Goal: Task Accomplishment & Management: Use online tool/utility

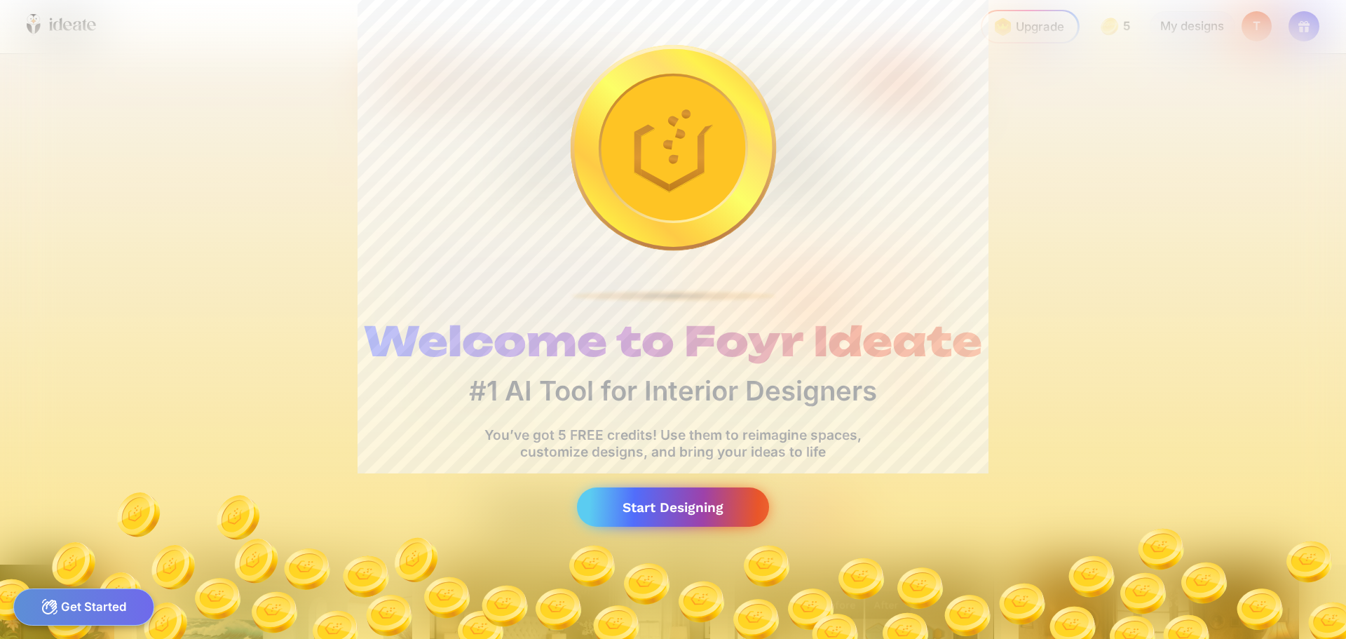
click at [641, 517] on div "Start Designing" at bounding box center [673, 507] width 192 height 40
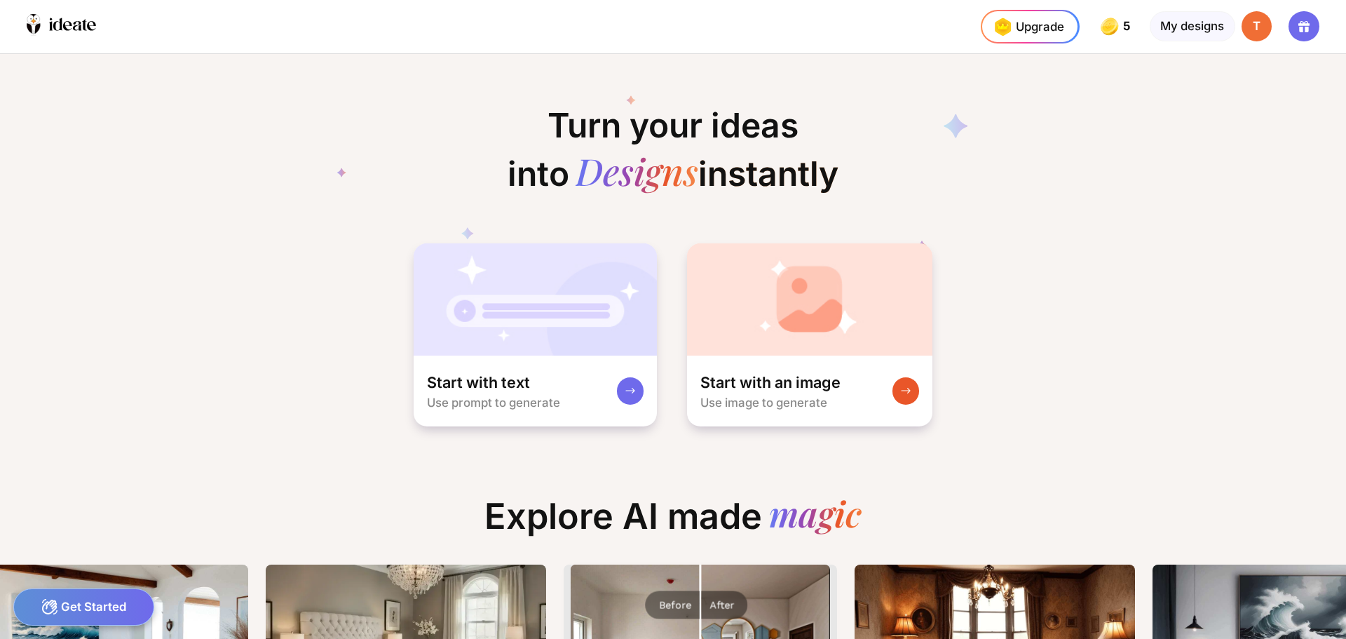
click at [91, 605] on div "Get Started" at bounding box center [83, 606] width 141 height 37
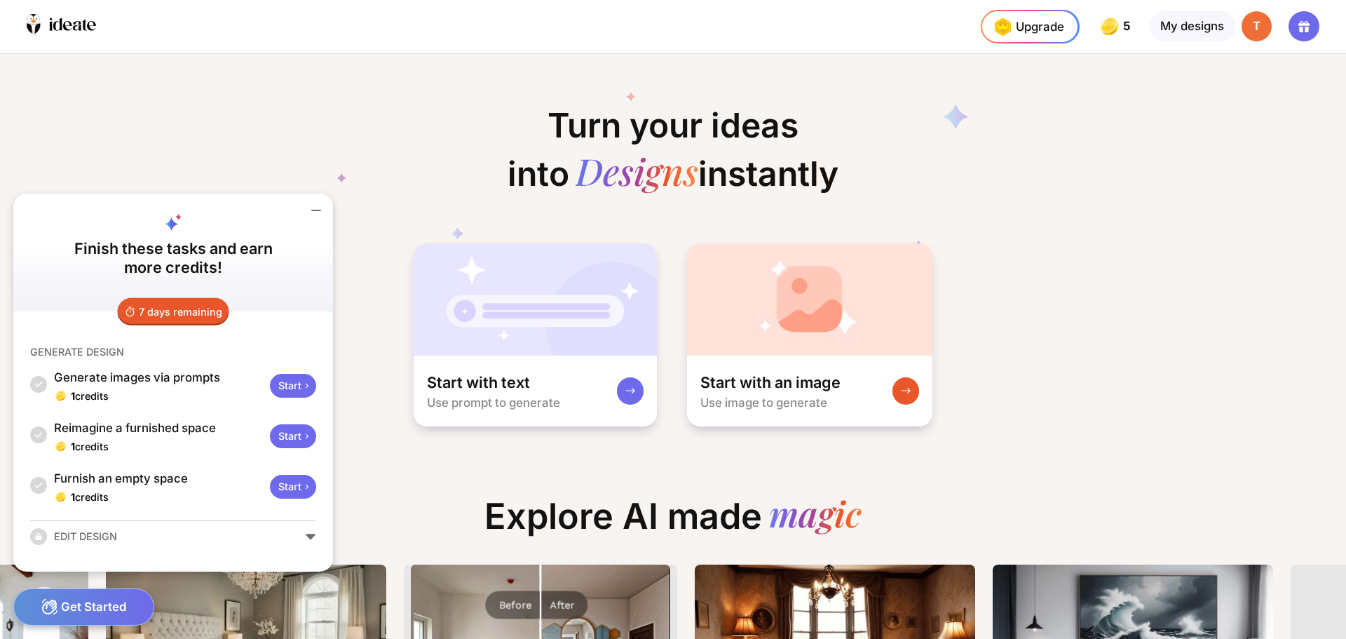
click at [301, 486] on div "Start" at bounding box center [293, 487] width 46 height 24
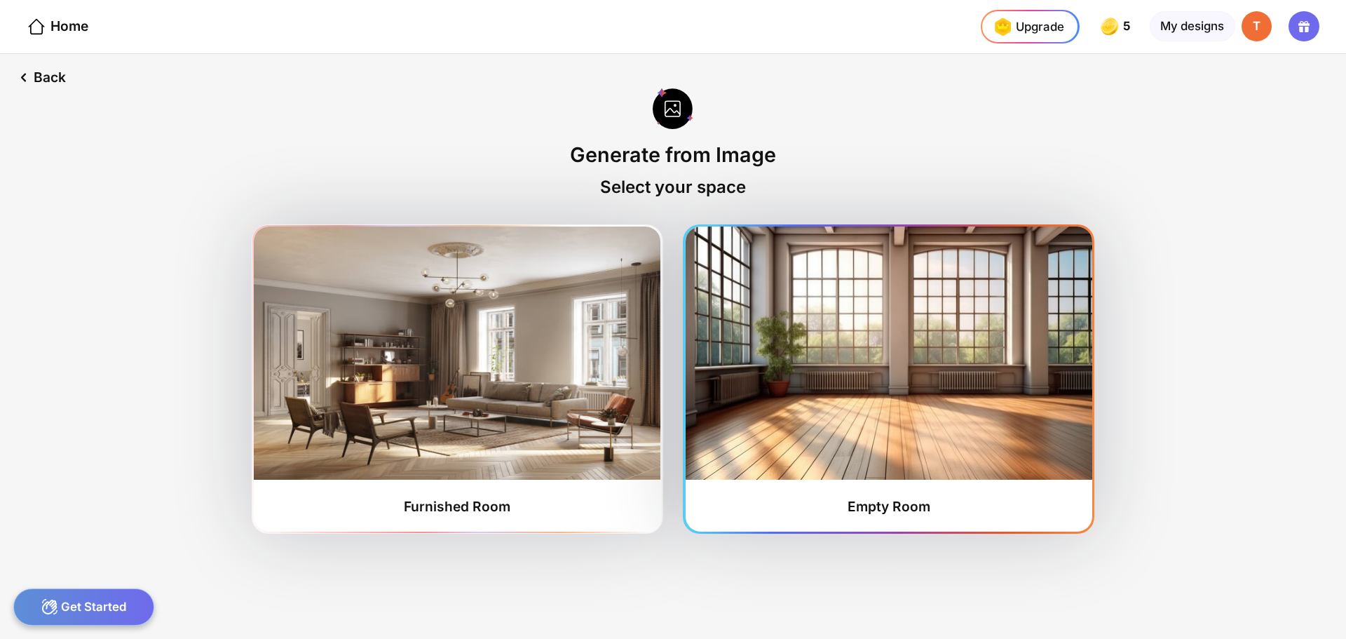
click at [933, 388] on img at bounding box center [889, 352] width 407 height 253
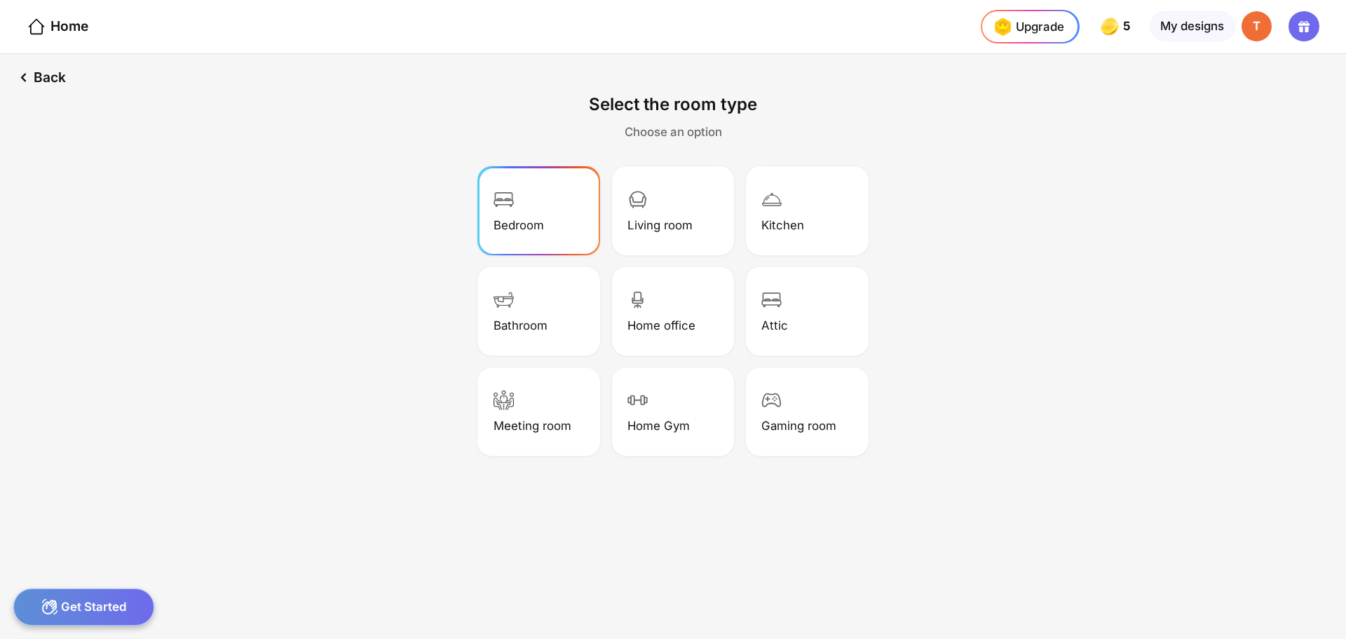
click at [534, 225] on div "Bedroom" at bounding box center [518, 225] width 50 height 14
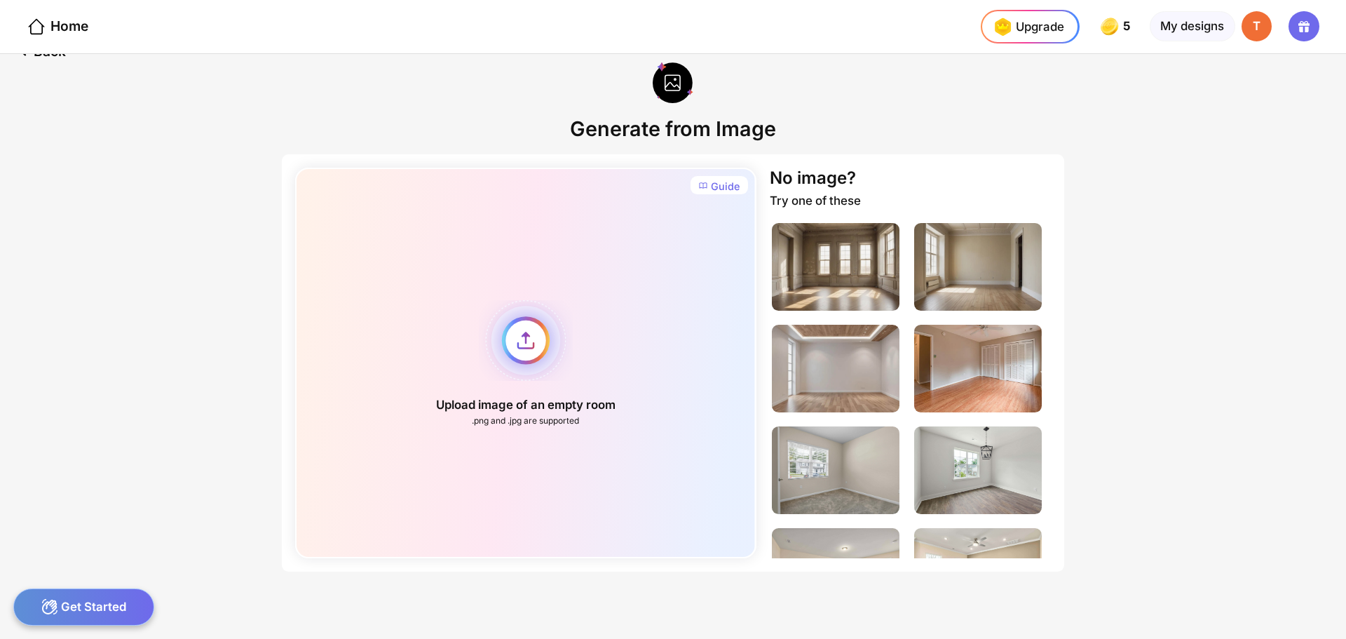
click at [510, 348] on div "Upload image of an empty room .png and .jpg are supported" at bounding box center [525, 363] width 461 height 390
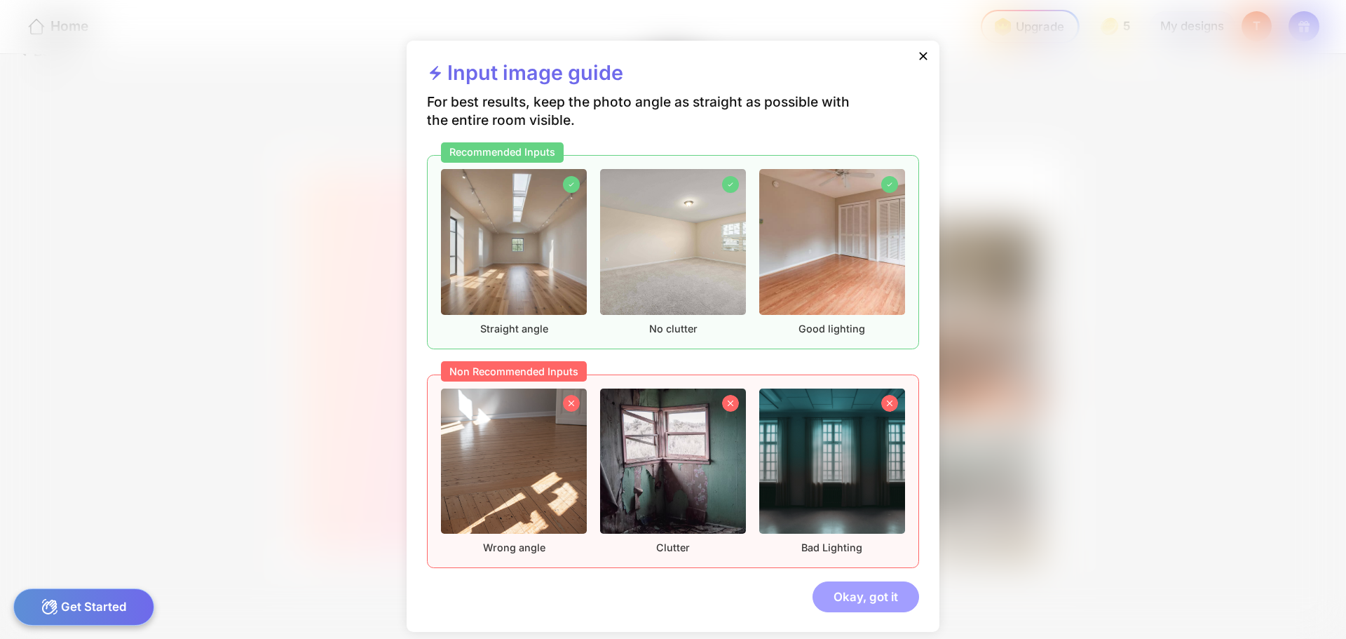
click at [845, 593] on div "Okay, got it" at bounding box center [865, 596] width 107 height 30
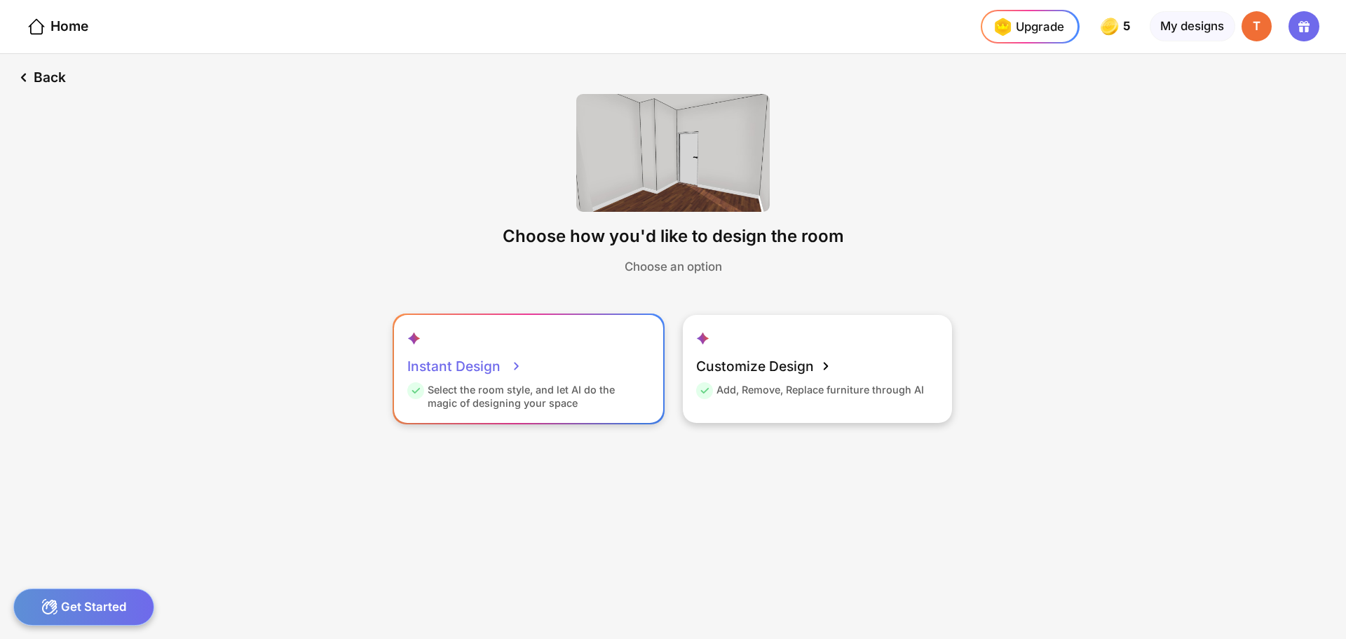
click at [531, 374] on div "Instant Design Select the room style, and let AI do the magic of designing your…" at bounding box center [528, 369] width 269 height 108
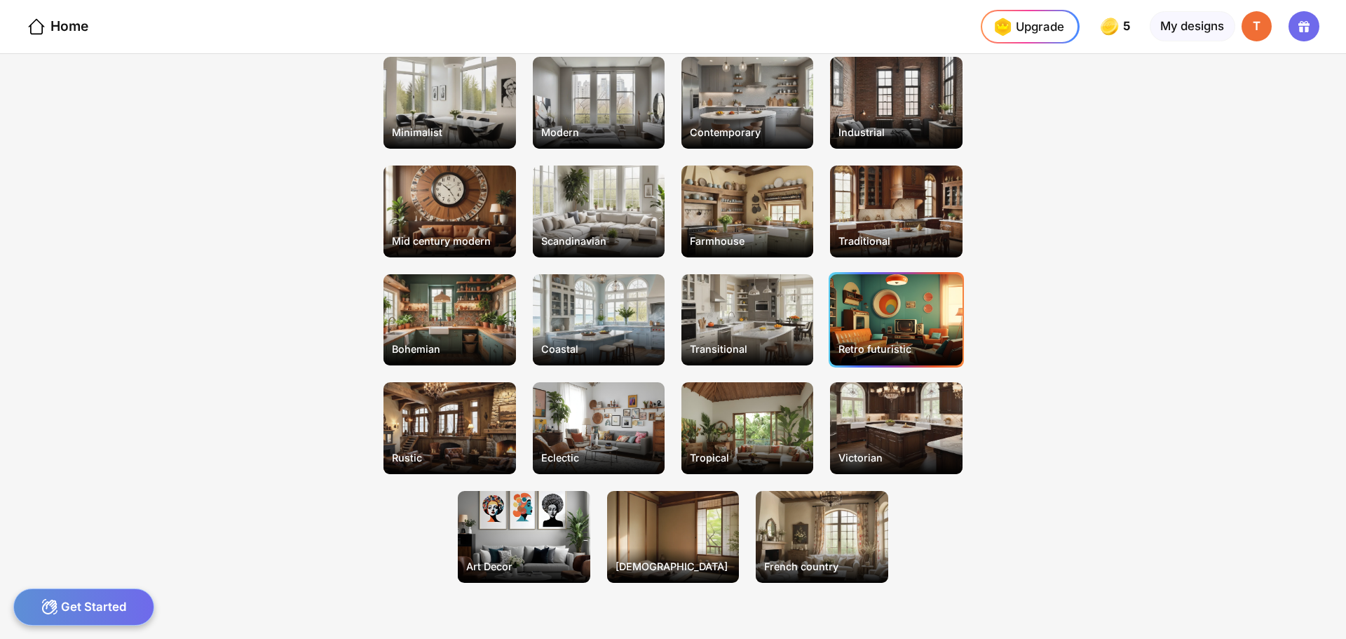
scroll to position [140, 0]
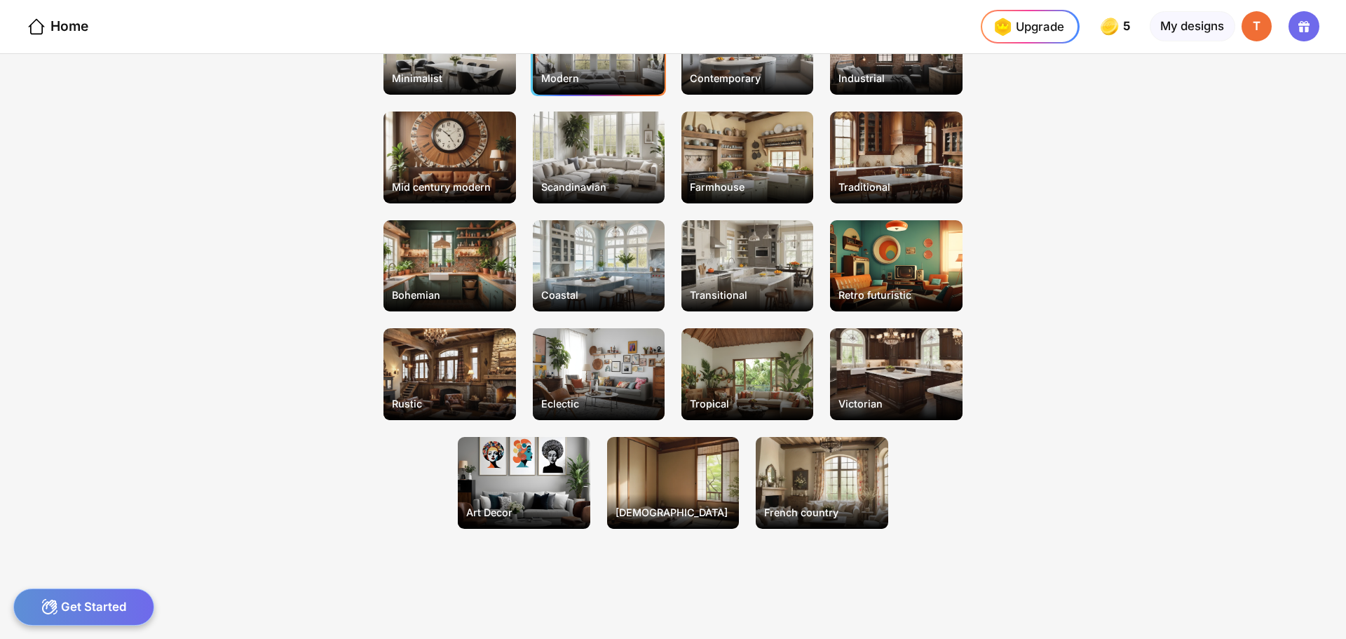
click at [608, 70] on div "Modern" at bounding box center [598, 77] width 129 height 25
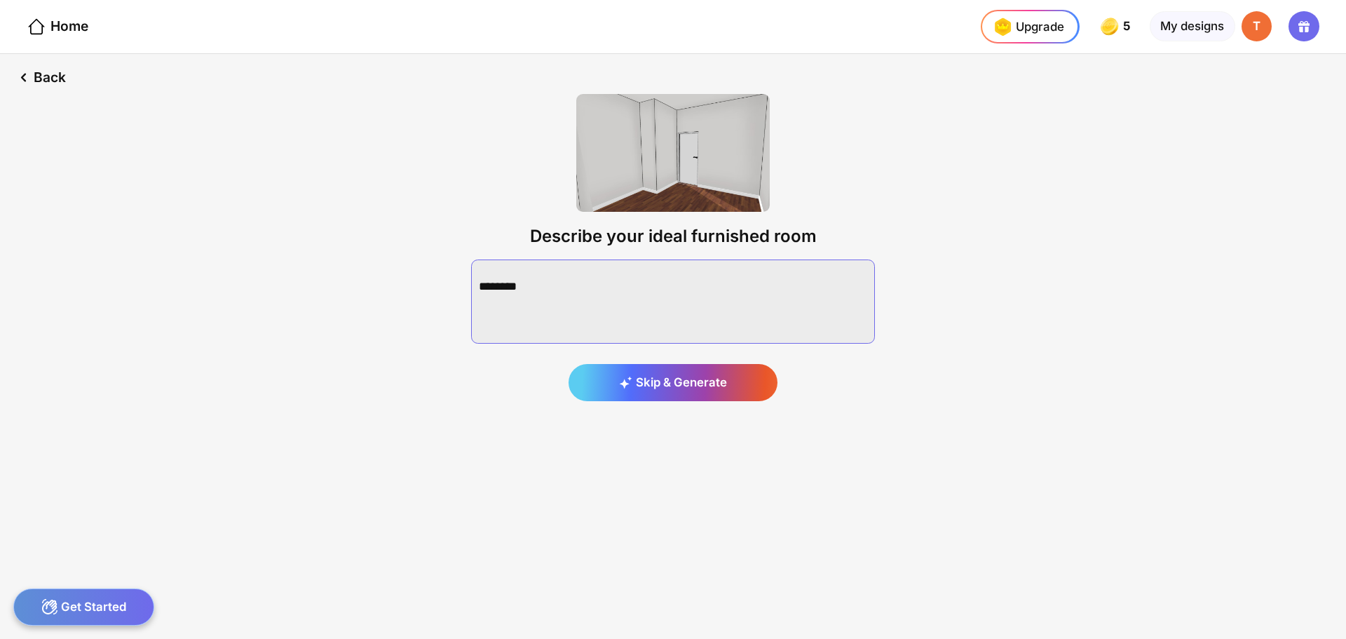
click at [618, 275] on textarea at bounding box center [673, 301] width 404 height 84
type textarea "*"
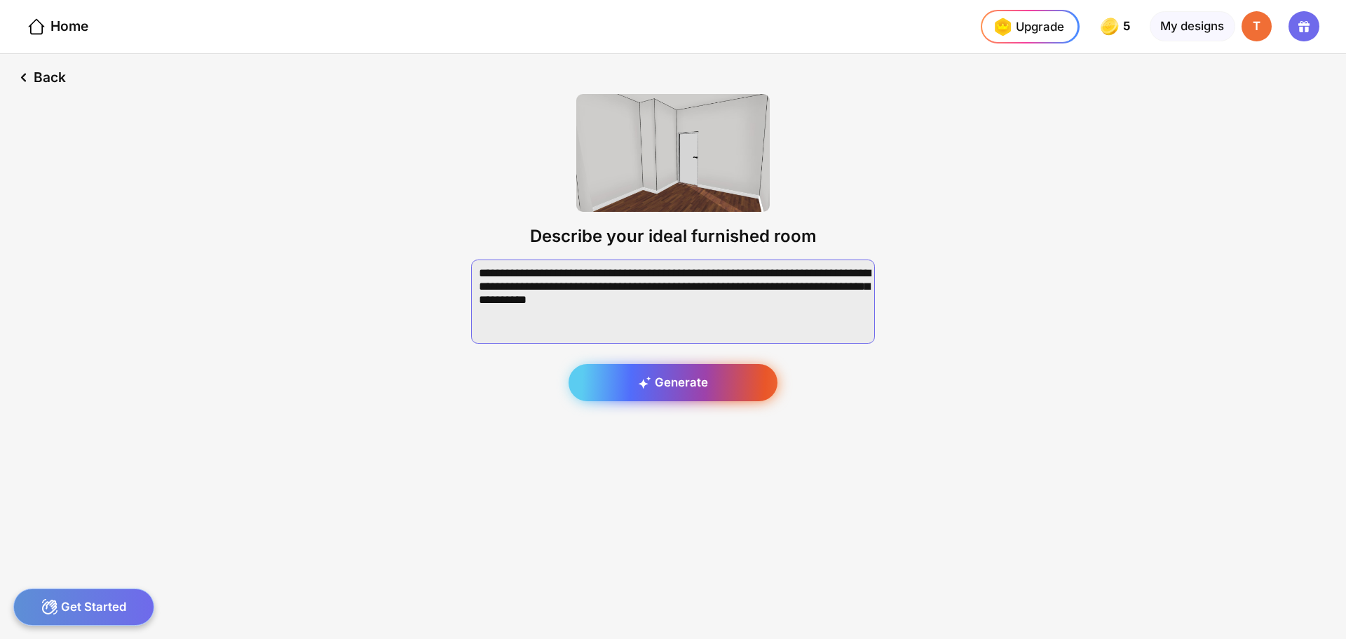
type textarea "**********"
click at [681, 390] on div "Generate" at bounding box center [672, 383] width 209 height 38
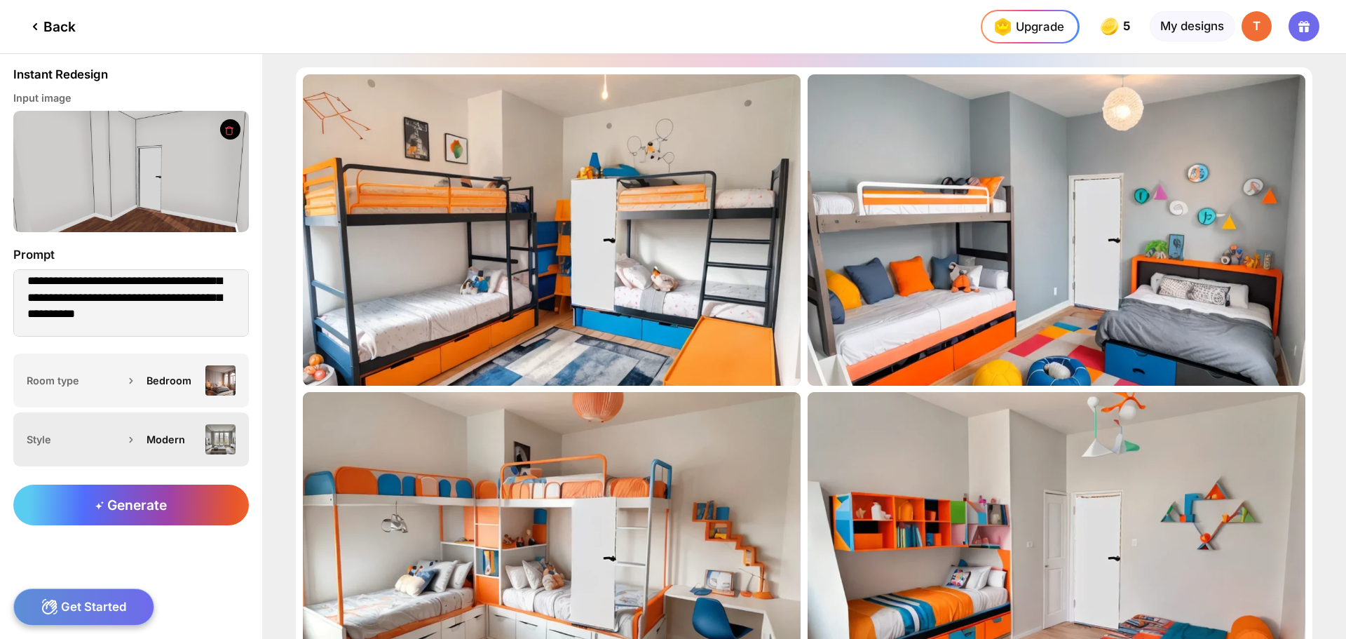
click at [151, 450] on div "Modern" at bounding box center [187, 439] width 96 height 30
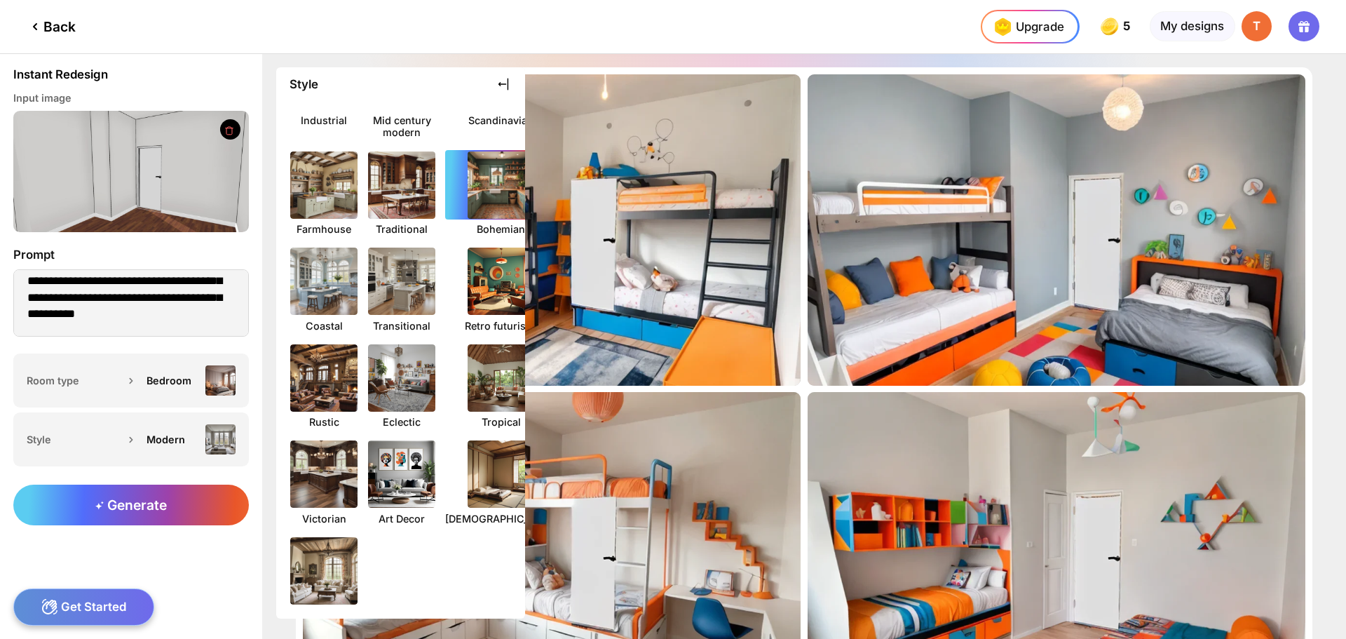
scroll to position [208, 0]
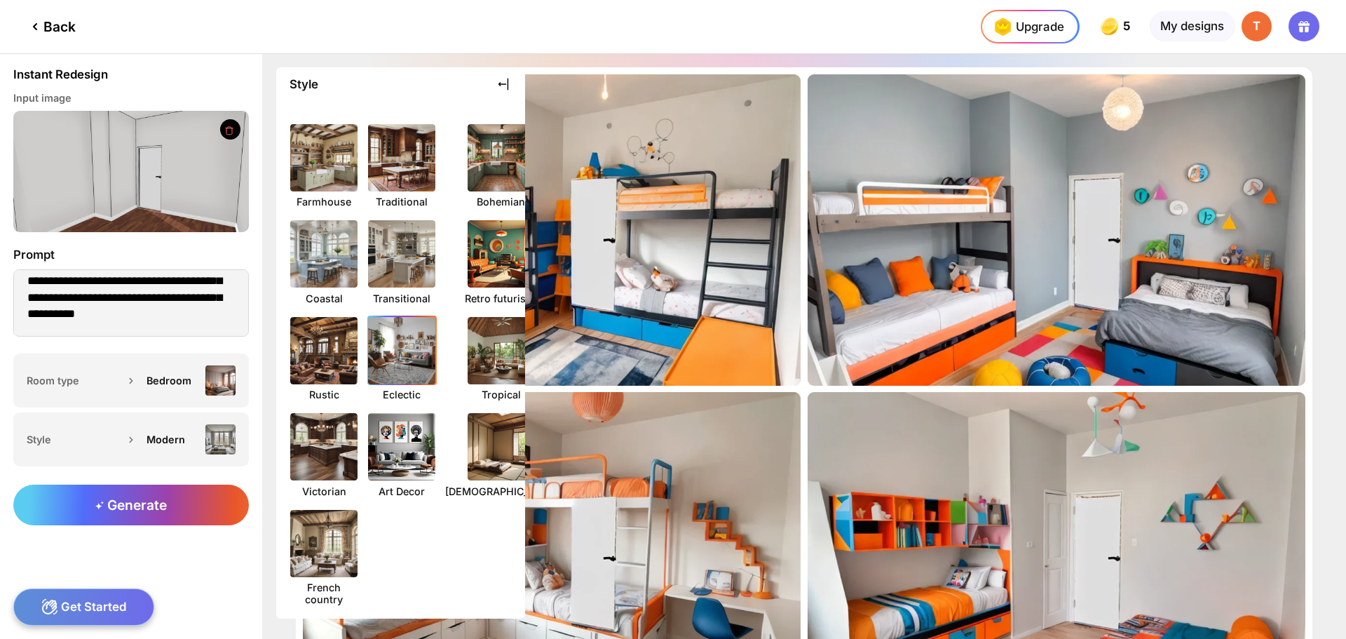
click at [389, 350] on img at bounding box center [402, 350] width 74 height 74
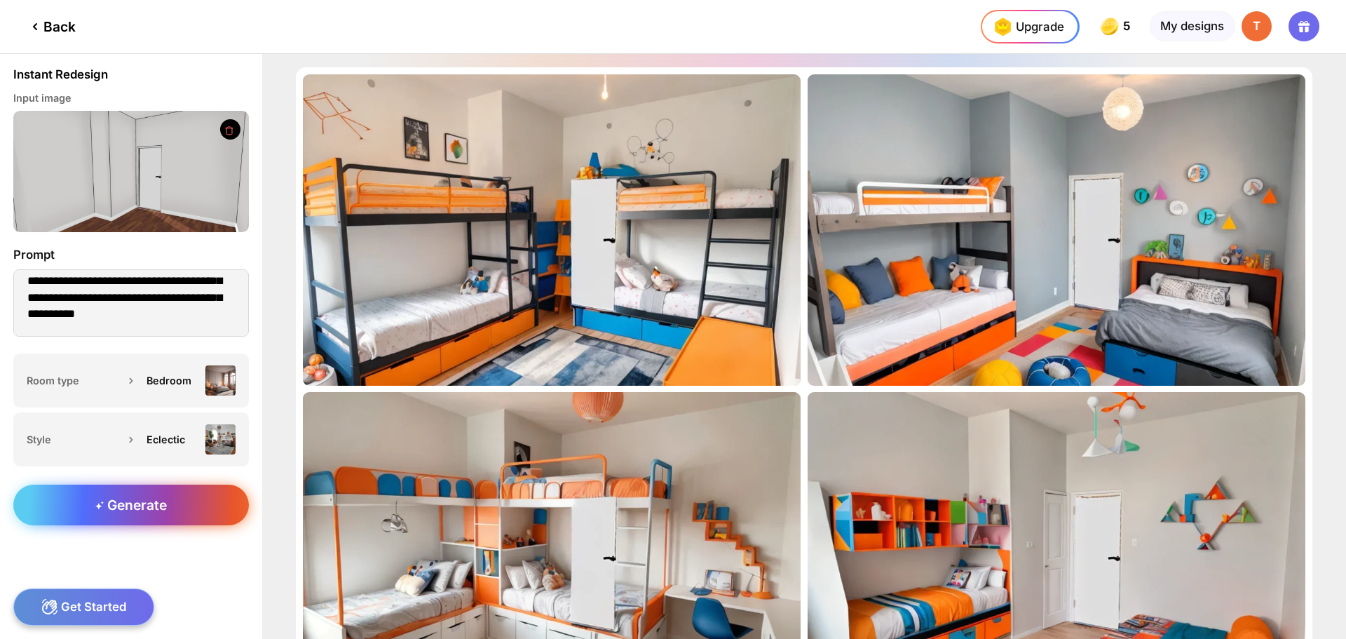
click at [176, 524] on div "Generate" at bounding box center [131, 504] width 236 height 41
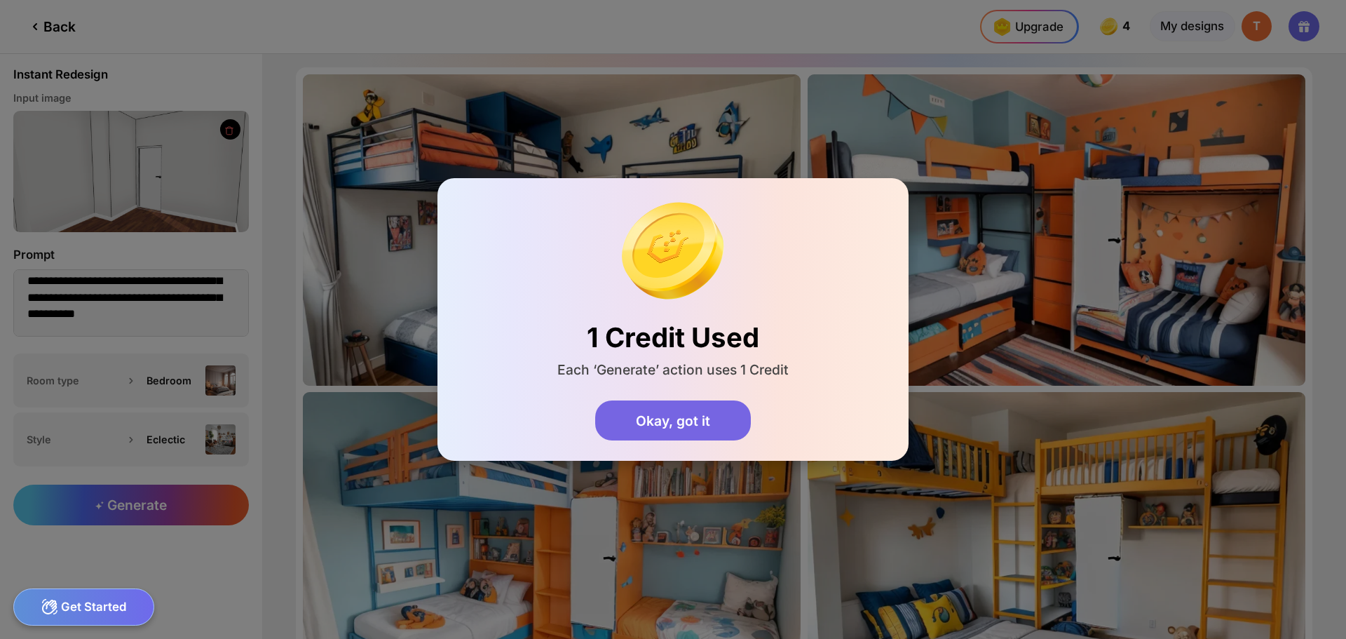
click at [693, 414] on div "Okay, got it" at bounding box center [672, 420] width 155 height 41
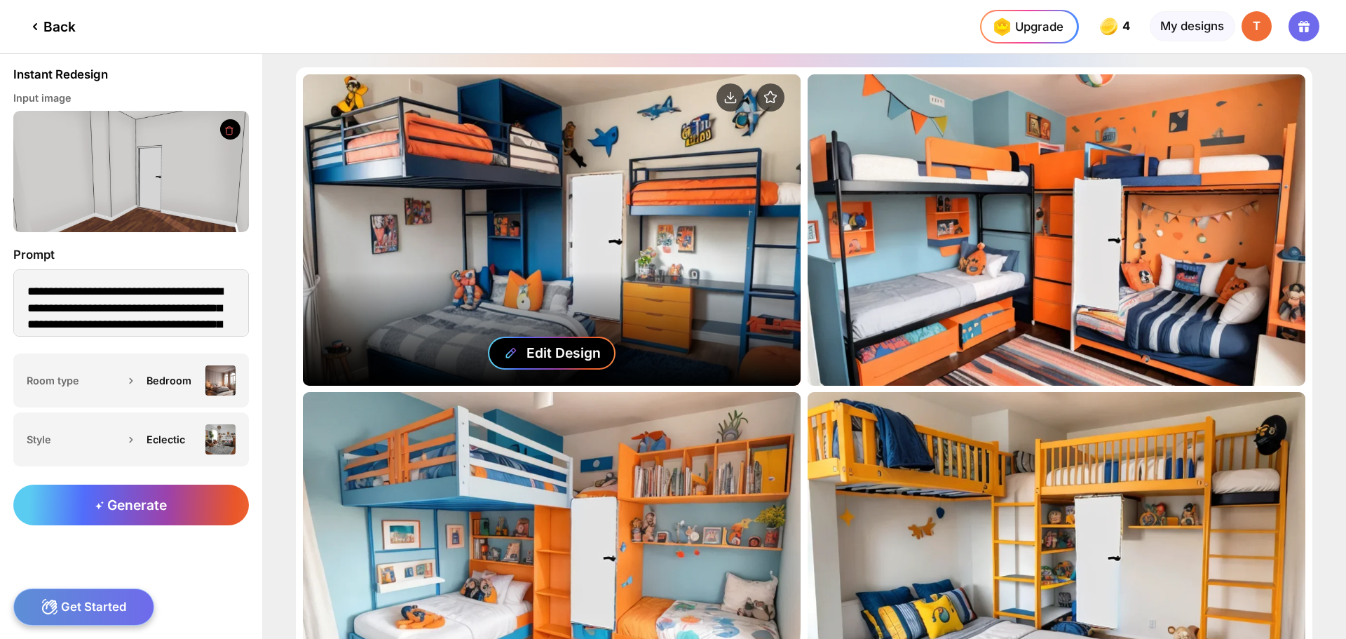
click at [578, 353] on div "Edit Design" at bounding box center [563, 352] width 74 height 17
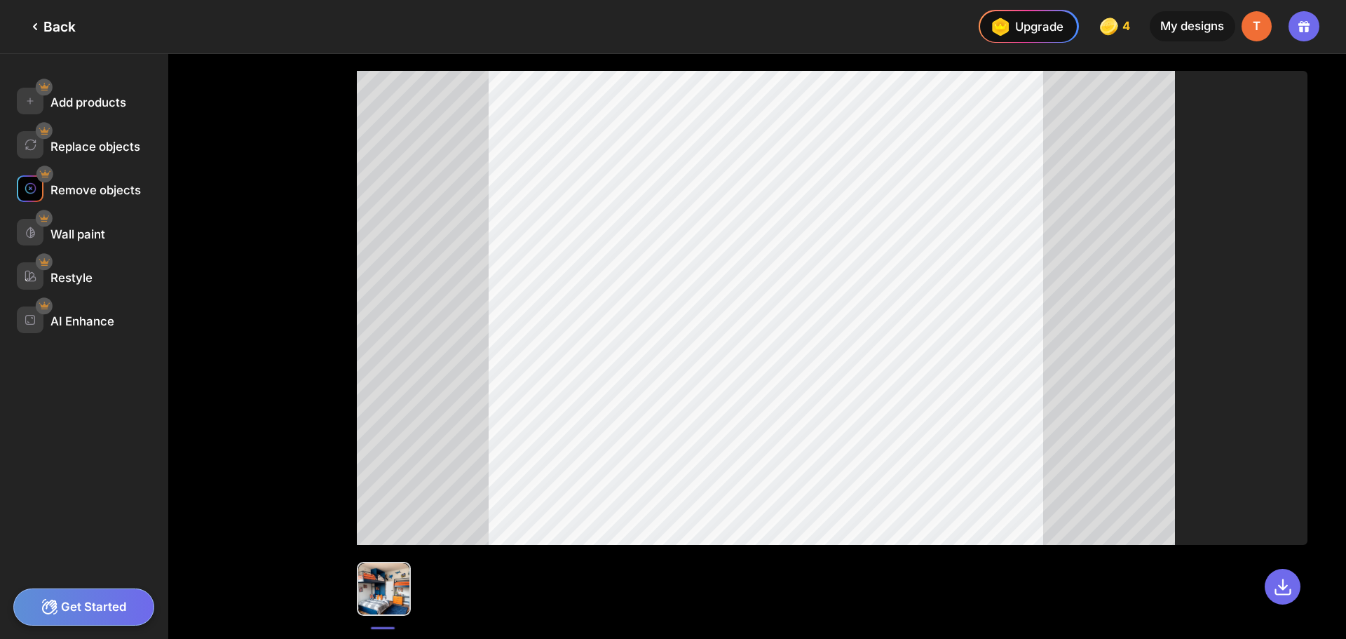
click at [35, 193] on img at bounding box center [31, 188] width 12 height 12
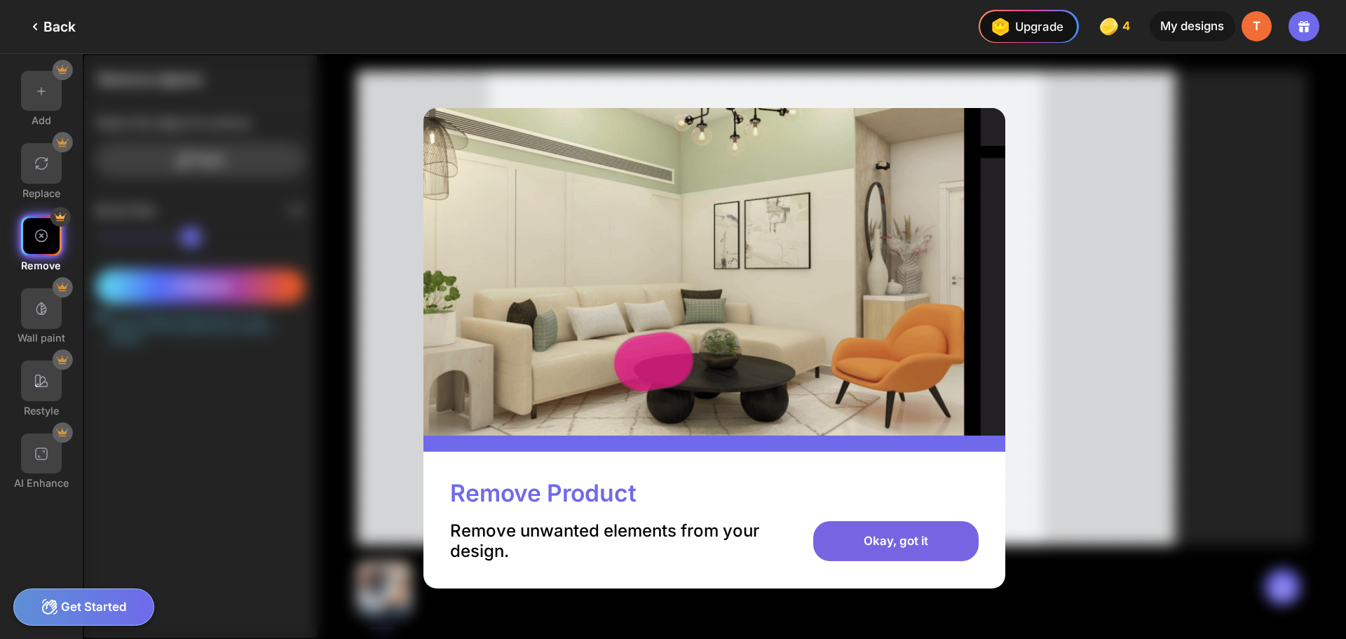
click at [906, 543] on div "Okay, got it" at bounding box center [895, 541] width 165 height 41
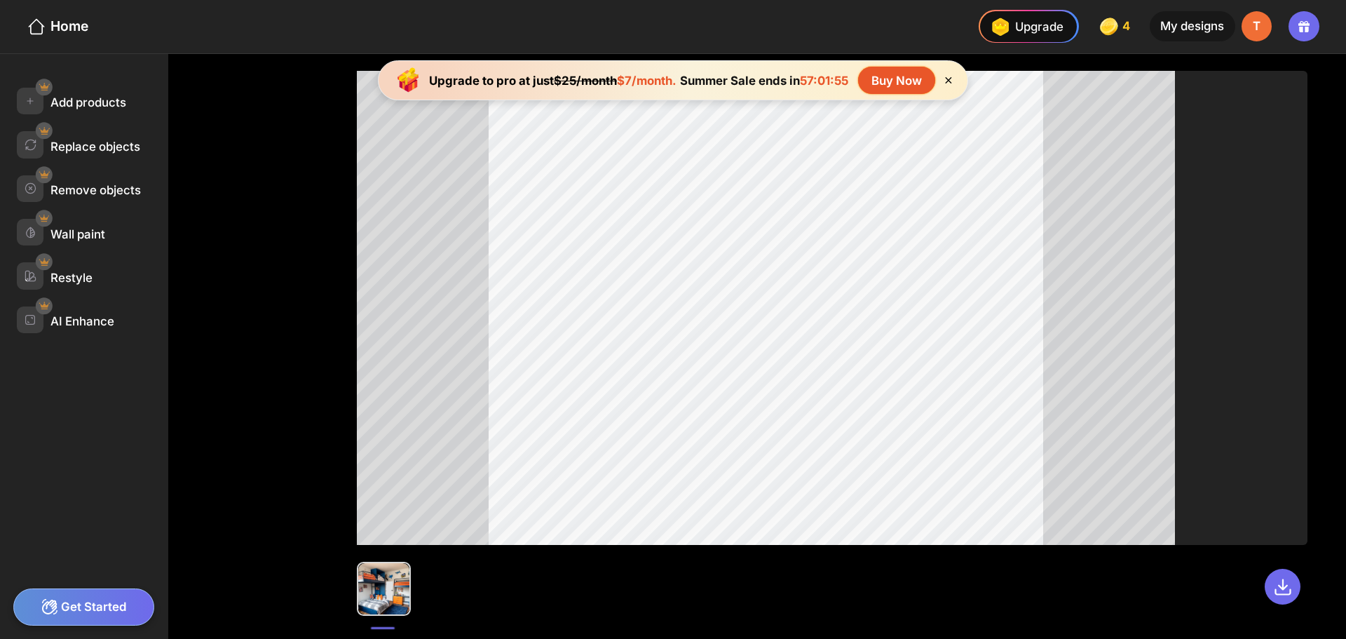
click at [1262, 25] on div "T" at bounding box center [1256, 26] width 30 height 30
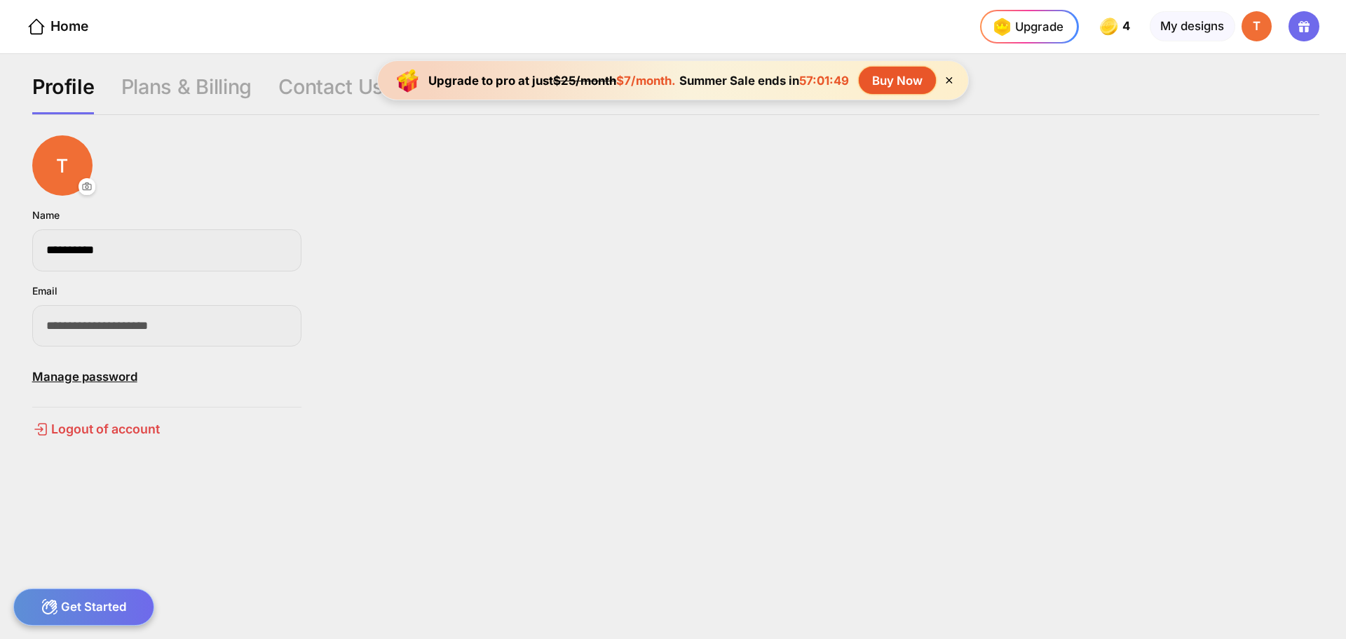
click at [949, 81] on icon at bounding box center [949, 80] width 12 height 12
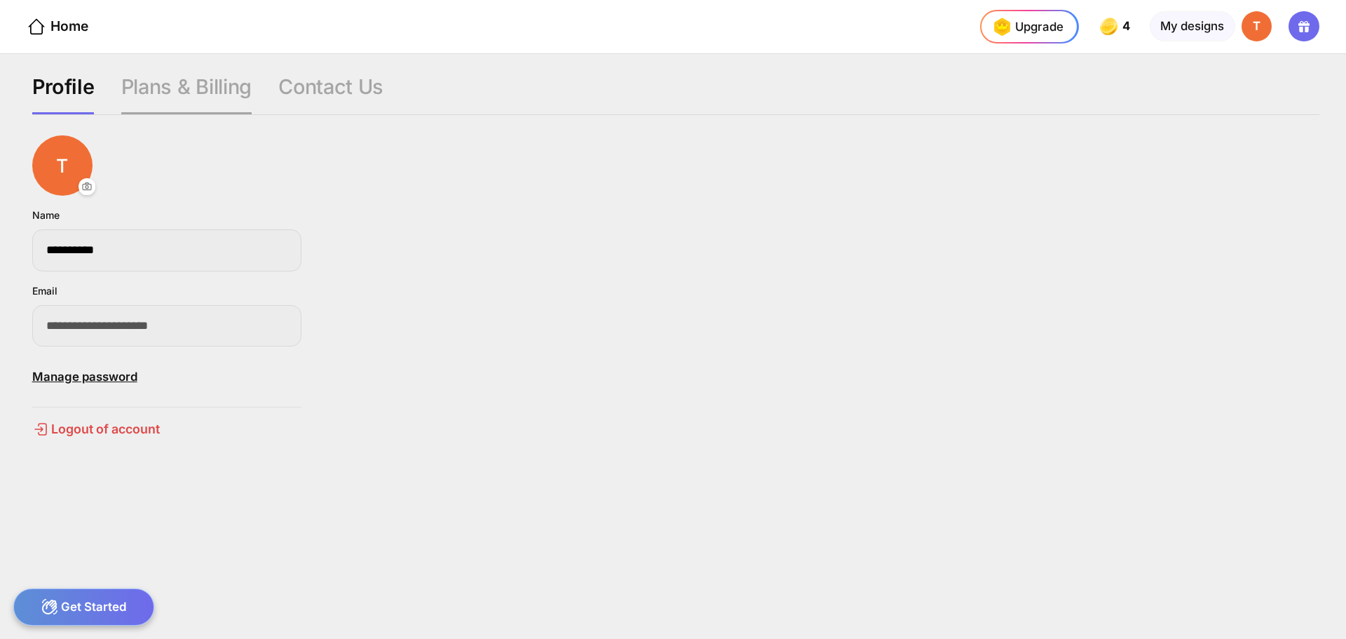
click at [278, 103] on div "Plans & Billing" at bounding box center [330, 94] width 105 height 40
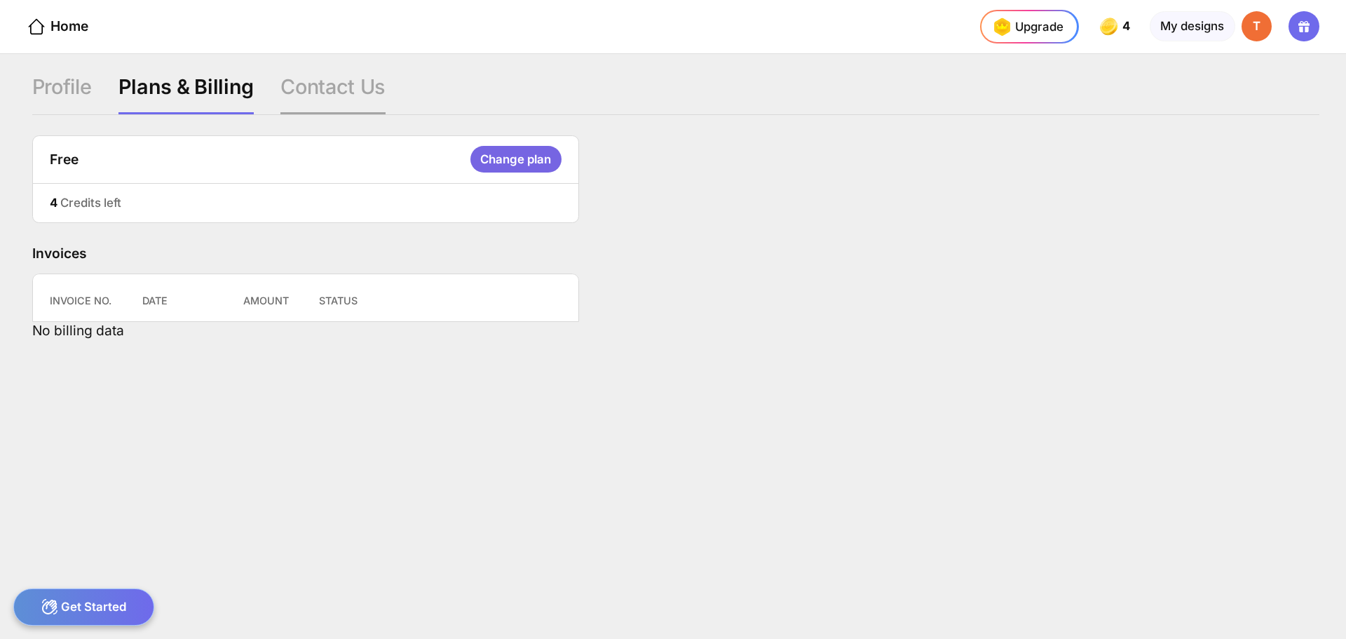
click at [355, 77] on div "Contact Us" at bounding box center [332, 94] width 105 height 40
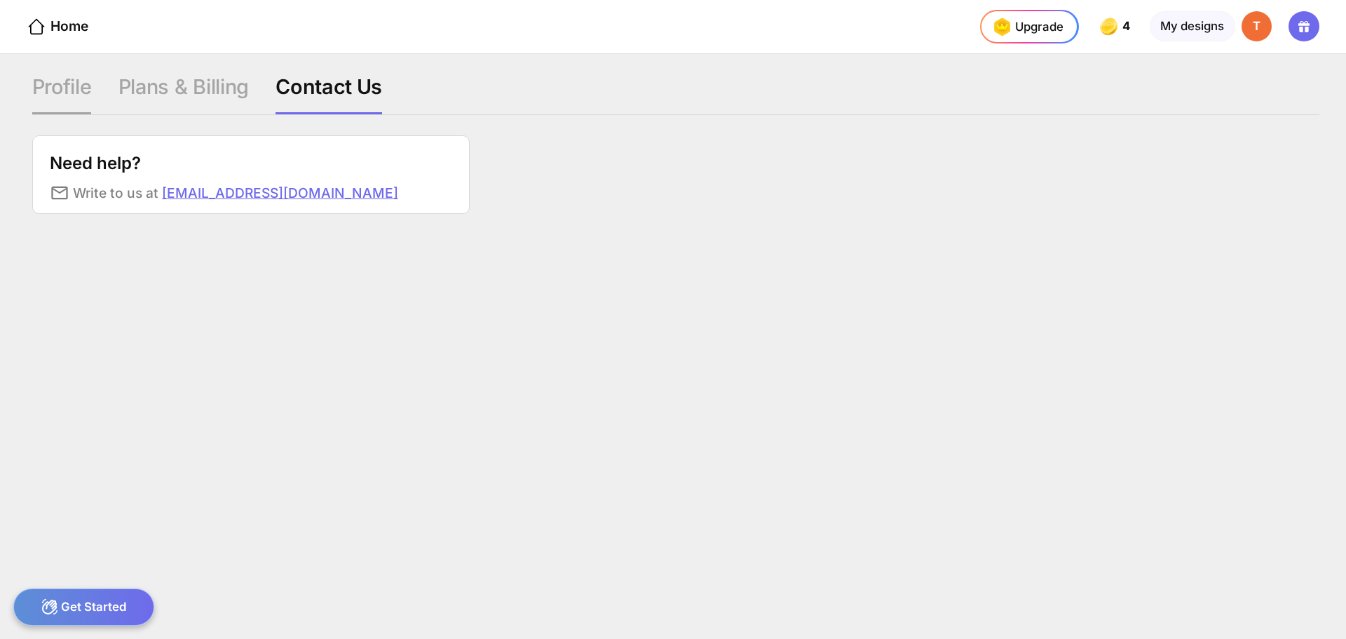
click at [118, 86] on div "Profile" at bounding box center [183, 94] width 130 height 40
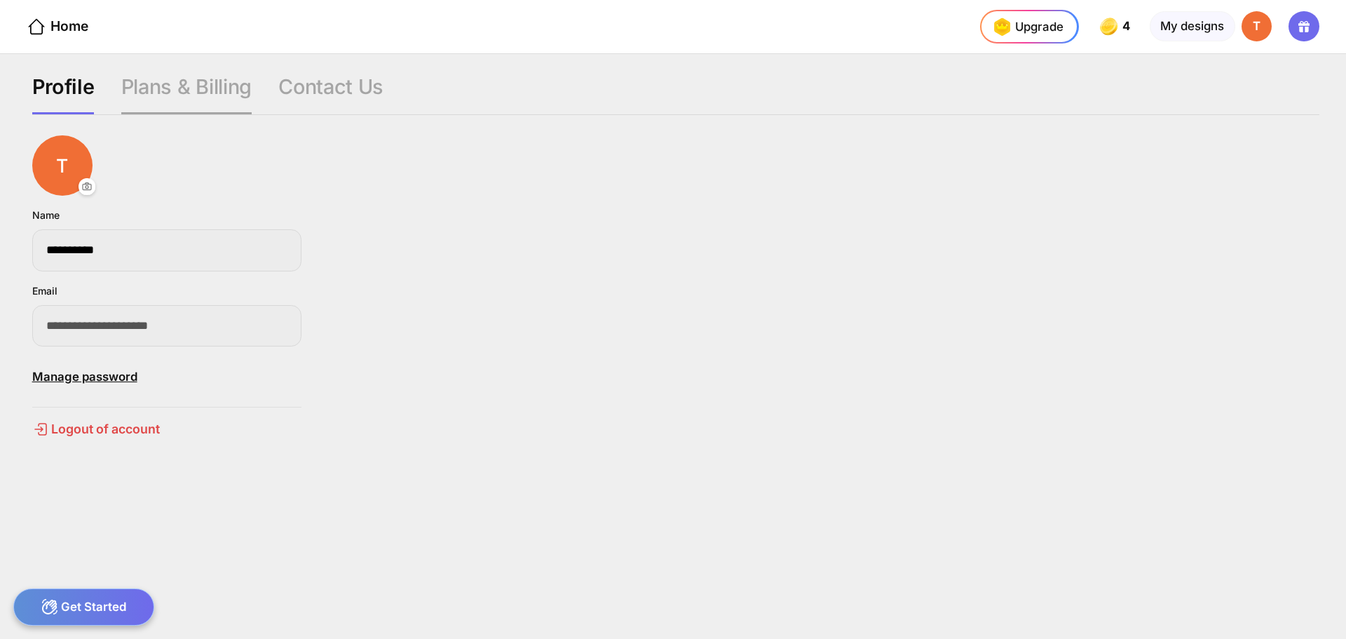
click at [278, 86] on div "Plans & Billing" at bounding box center [330, 94] width 105 height 40
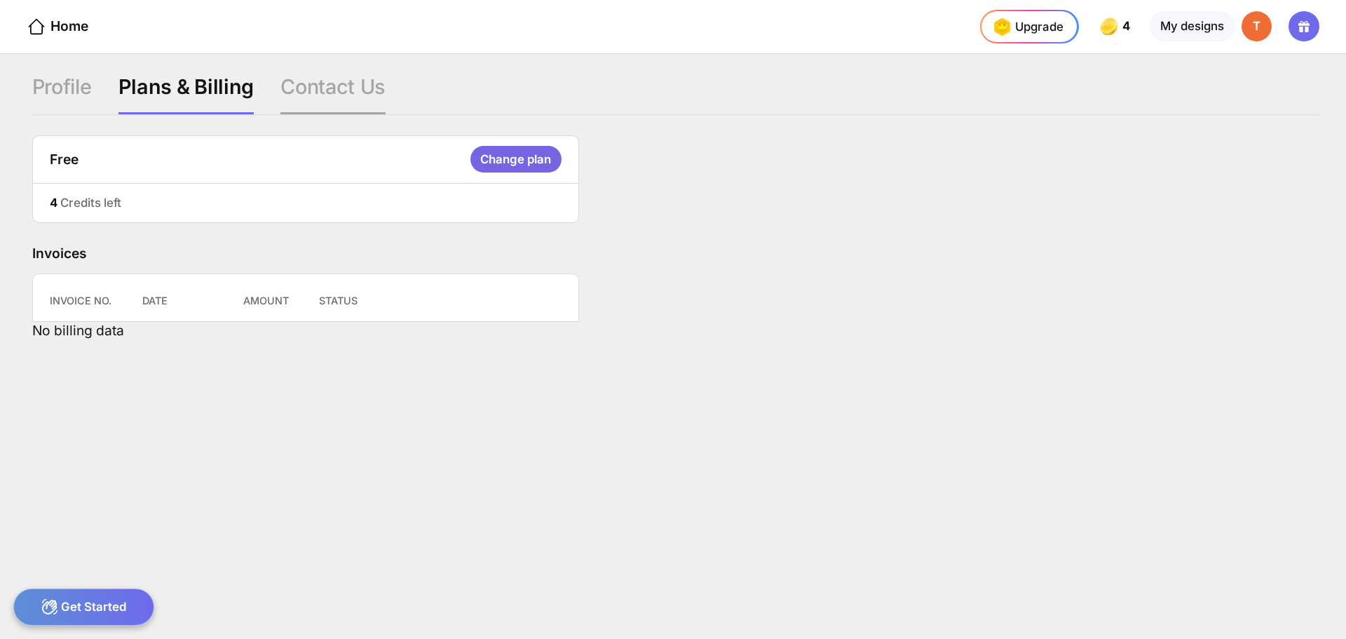
click at [329, 85] on div "Contact Us" at bounding box center [332, 94] width 105 height 40
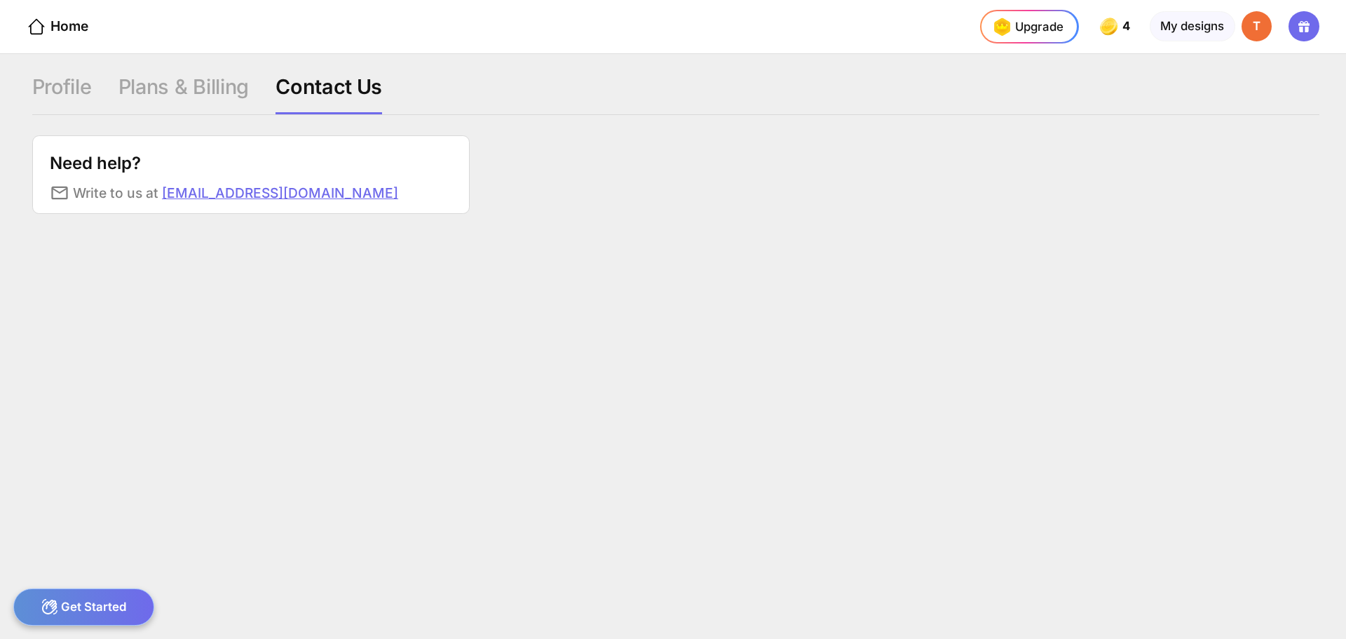
click at [239, 200] on link "[EMAIL_ADDRESS][DOMAIN_NAME]" at bounding box center [280, 192] width 236 height 17
click at [344, 491] on div "Profile Plans & Billing Contact Us Need help? Write to us at [EMAIL_ADDRESS][DO…" at bounding box center [673, 346] width 1346 height 585
click at [275, 82] on div "Plans & Billing" at bounding box center [328, 94] width 107 height 40
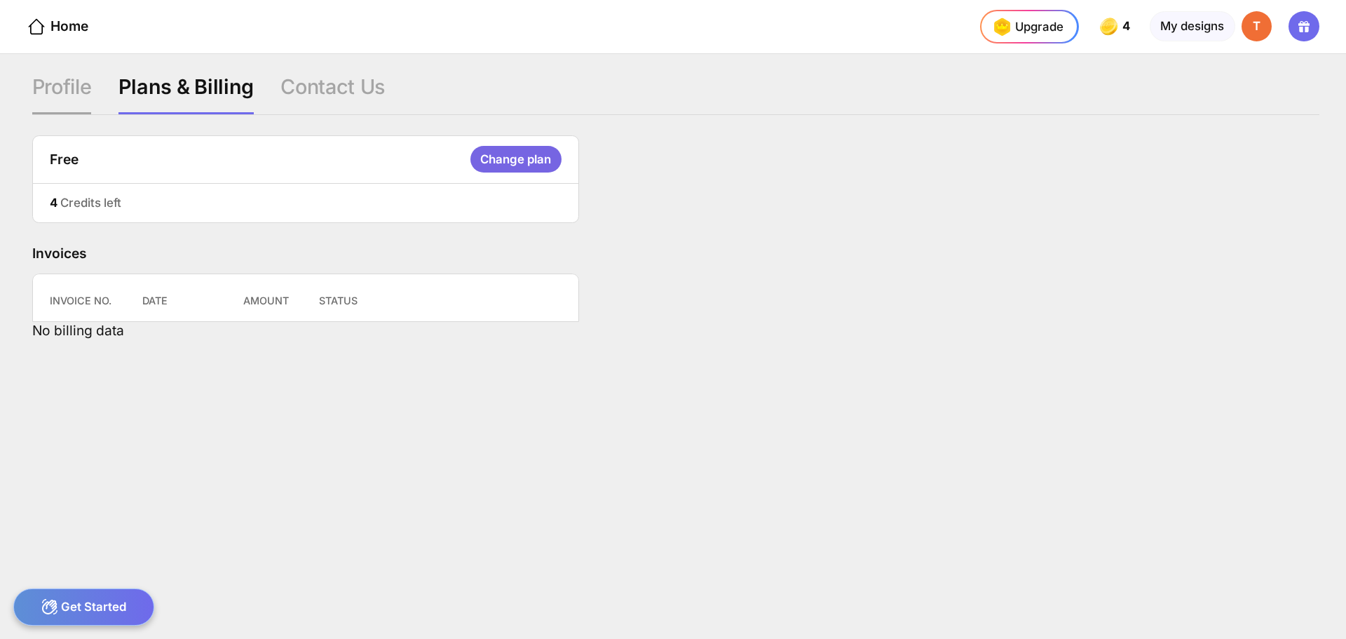
click at [118, 87] on div "Profile" at bounding box center [185, 94] width 135 height 40
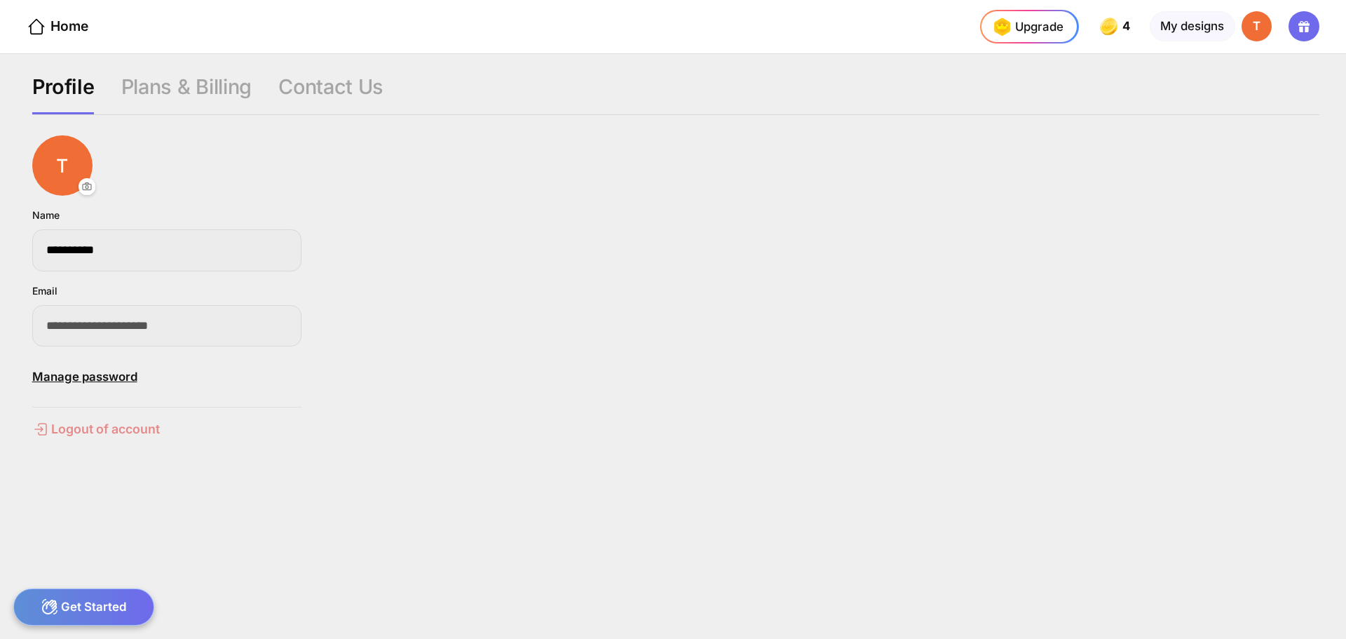
click at [87, 423] on div "**********" at bounding box center [675, 377] width 1287 height 484
click at [90, 428] on div "Logout of account" at bounding box center [166, 429] width 269 height 17
